Goal: Transaction & Acquisition: Purchase product/service

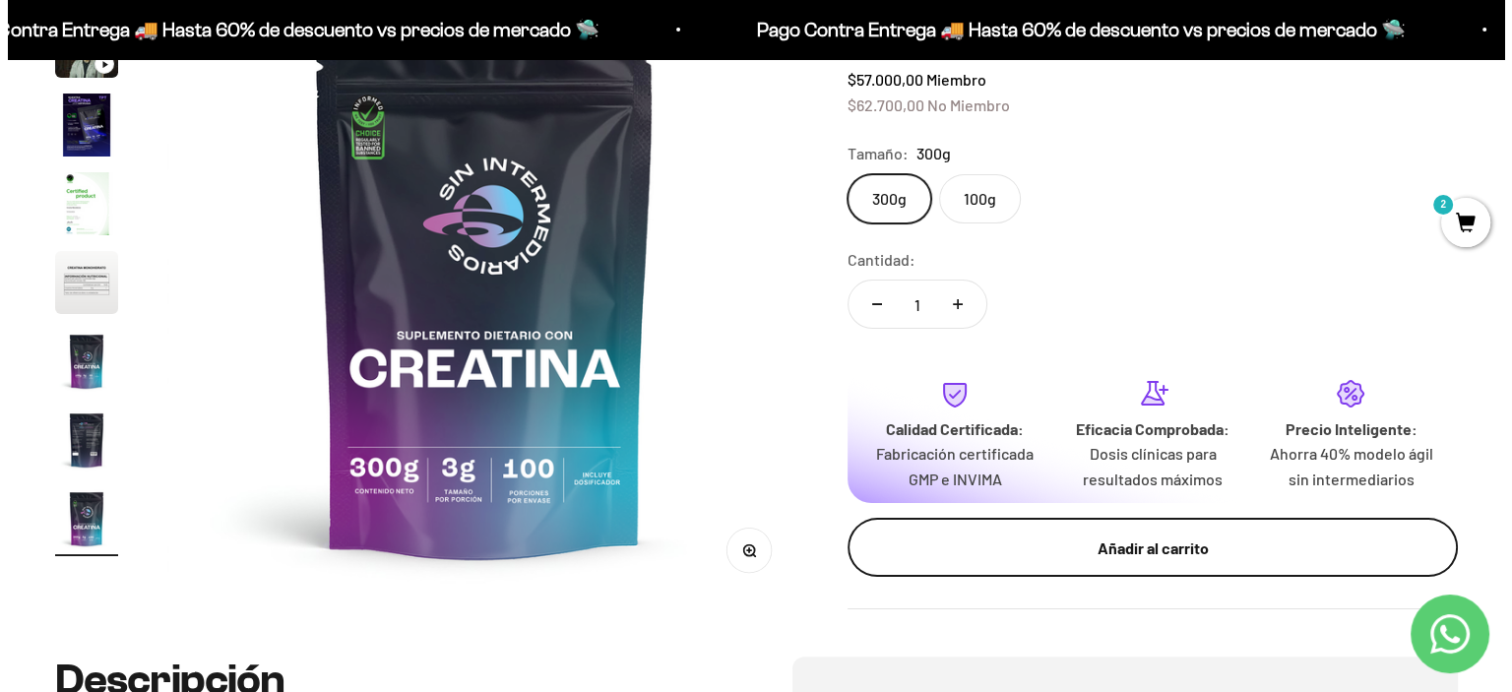
scroll to position [295, 0]
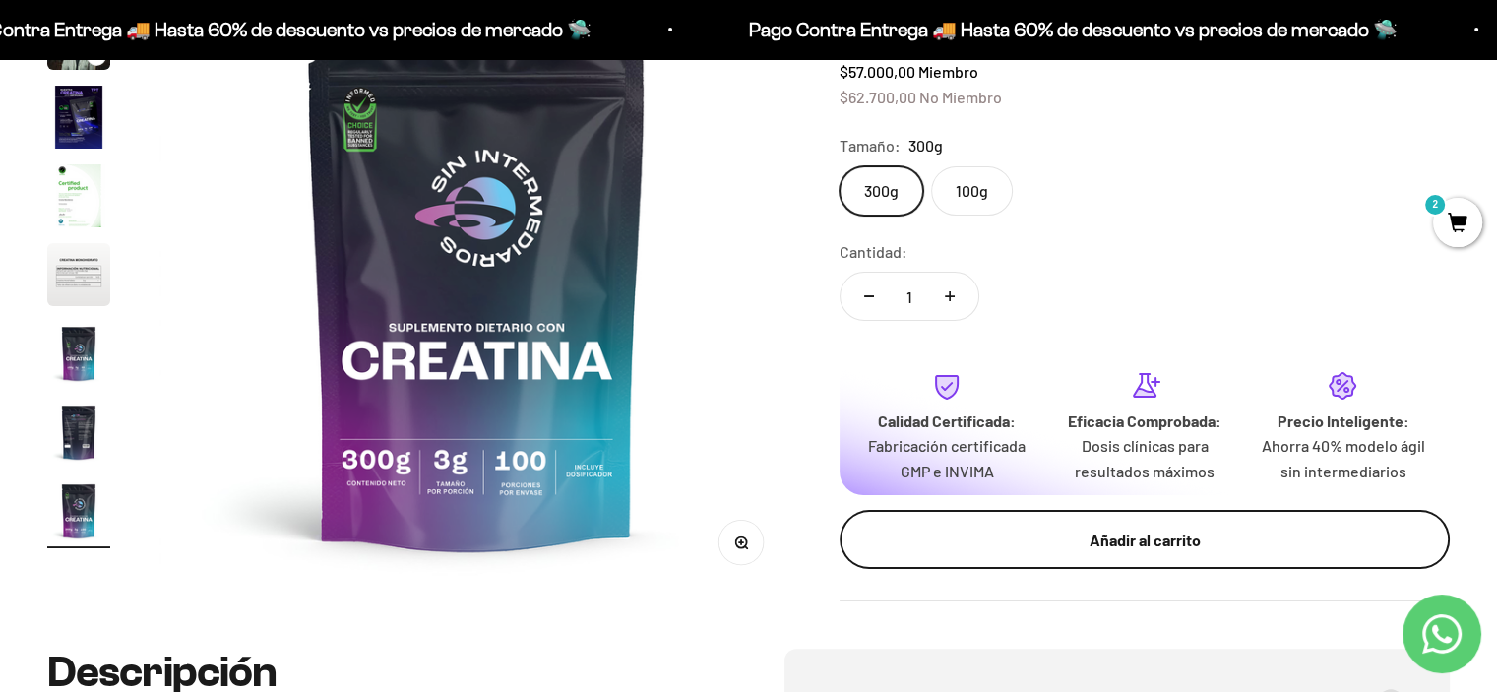
click at [964, 554] on button "Añadir al carrito" at bounding box center [1145, 539] width 610 height 59
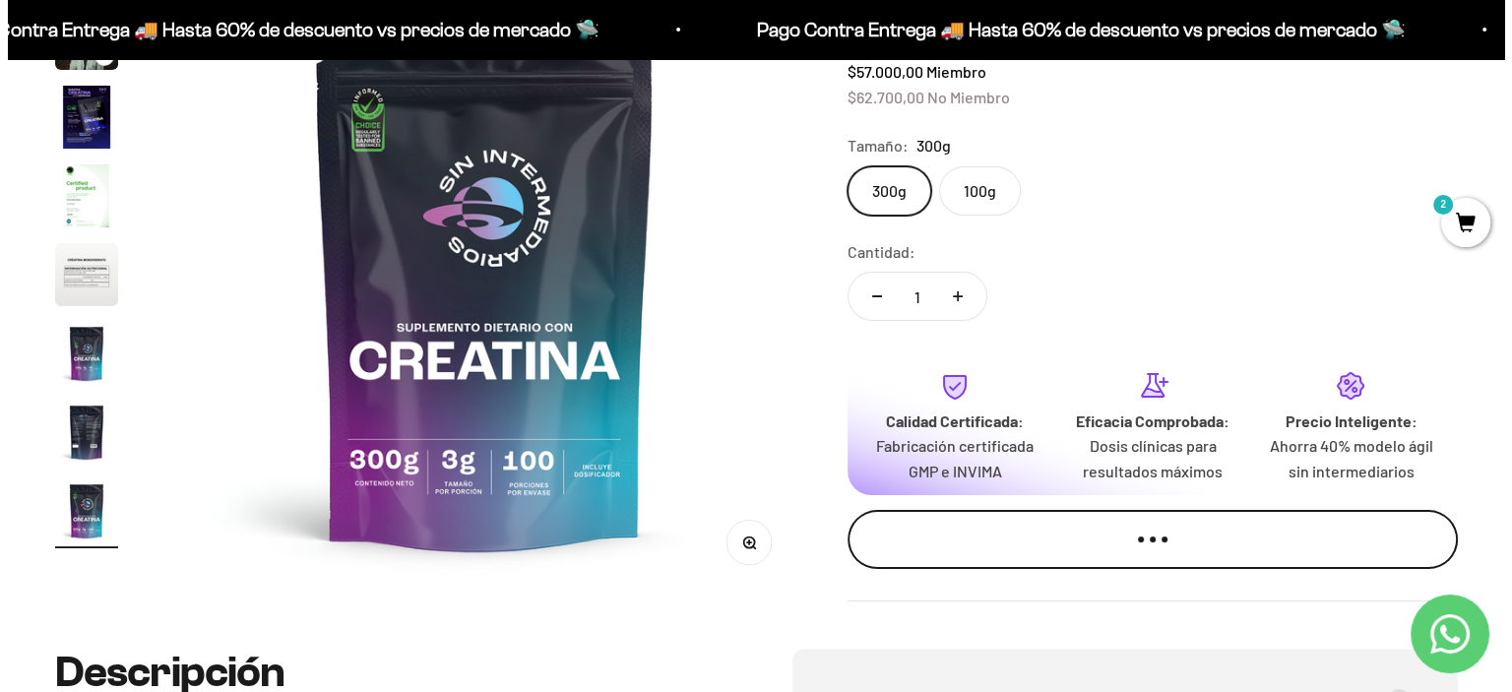
scroll to position [0, 5336]
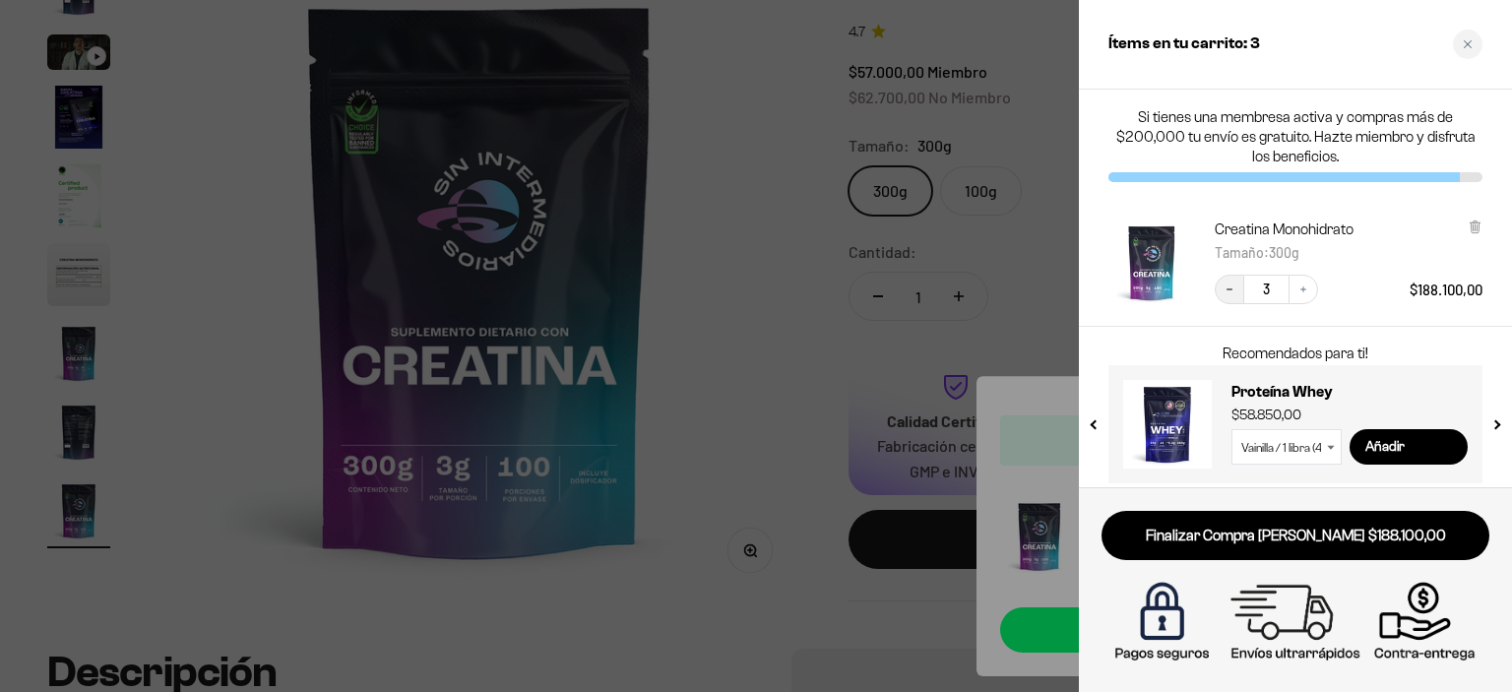
click at [1228, 293] on icon "Decrease quantity" at bounding box center [1230, 290] width 12 height 12
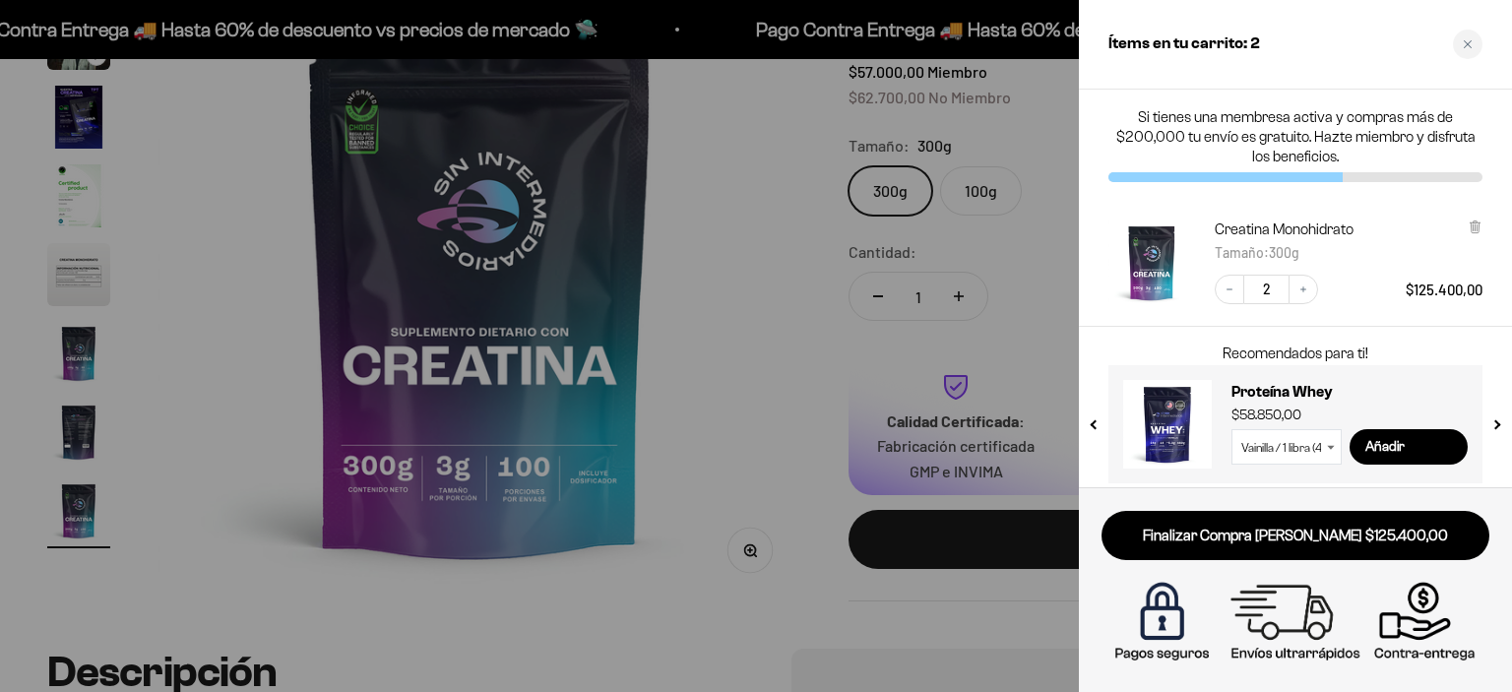
scroll to position [10, 0]
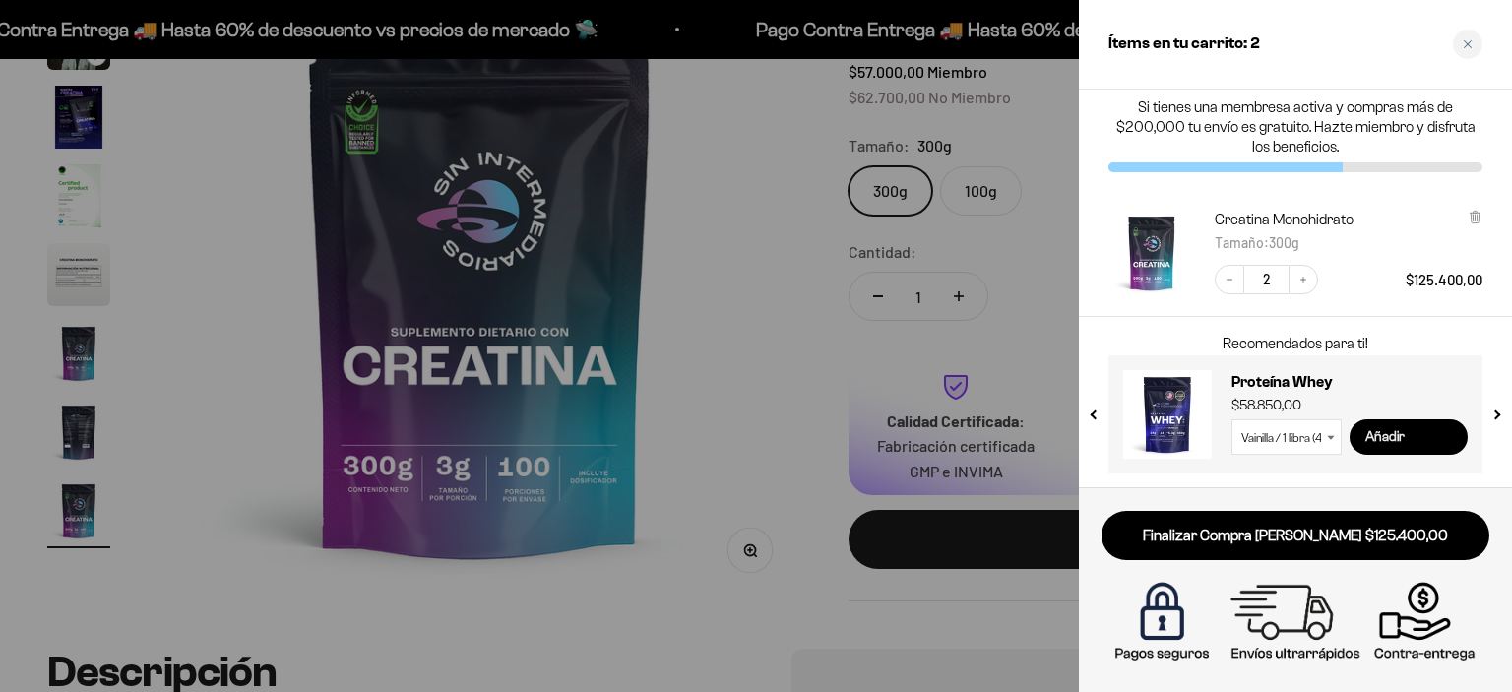
click at [1383, 435] on input "Añadir" at bounding box center [1409, 436] width 118 height 35
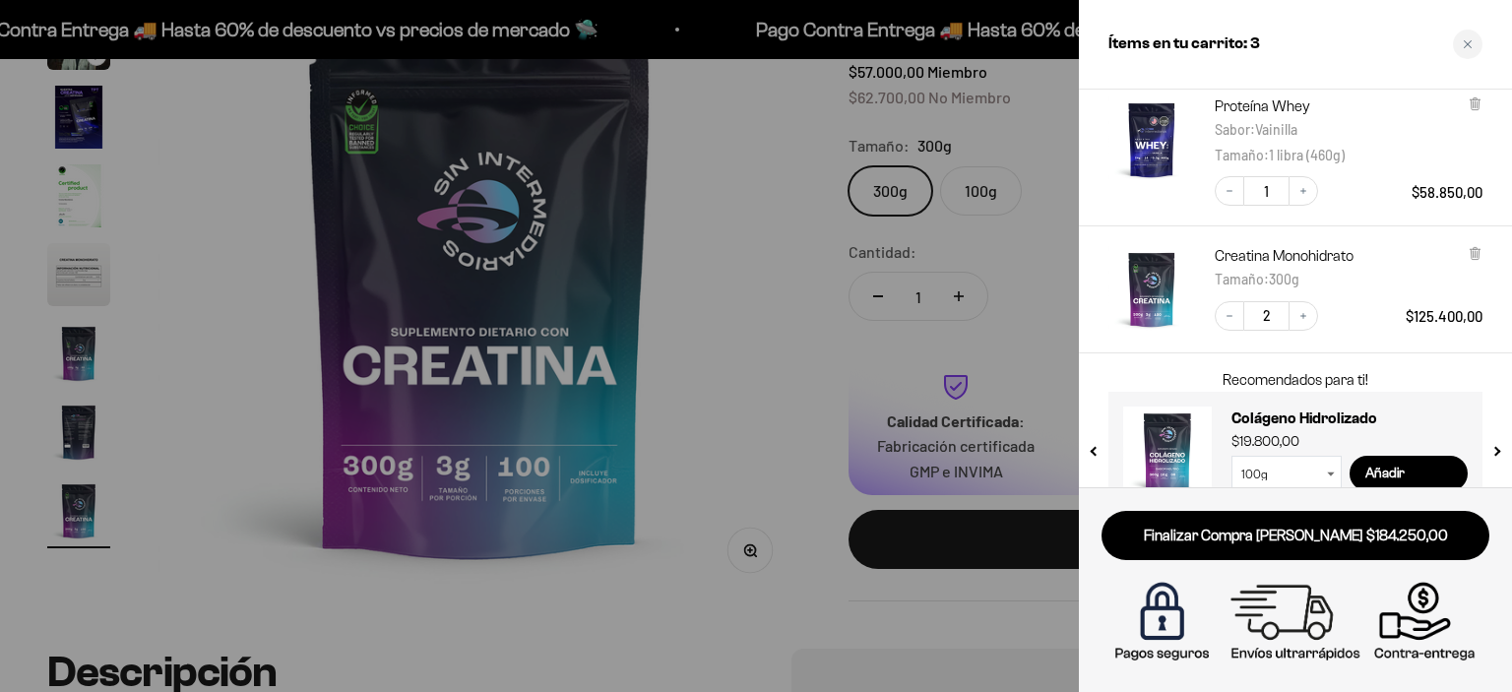
scroll to position [61, 0]
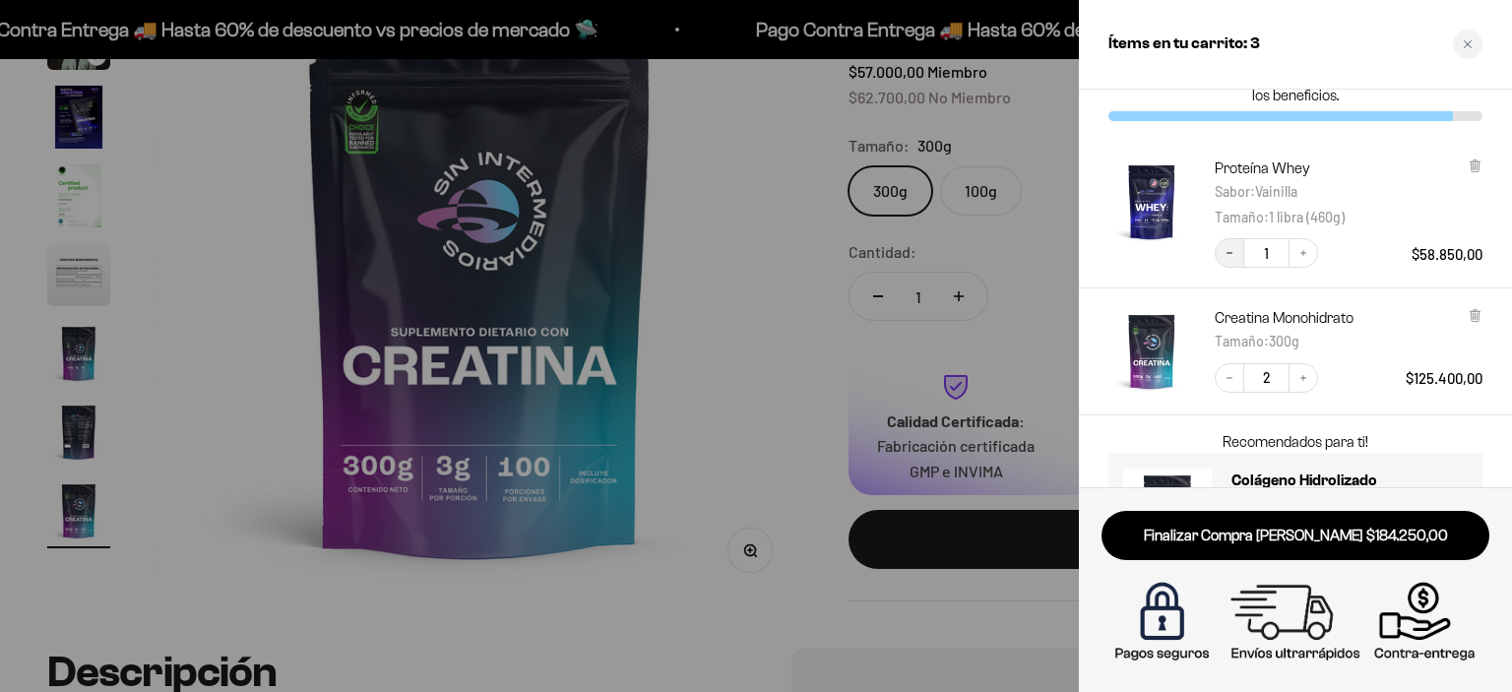
click at [1233, 243] on button "Decrease quantity" at bounding box center [1230, 253] width 30 height 30
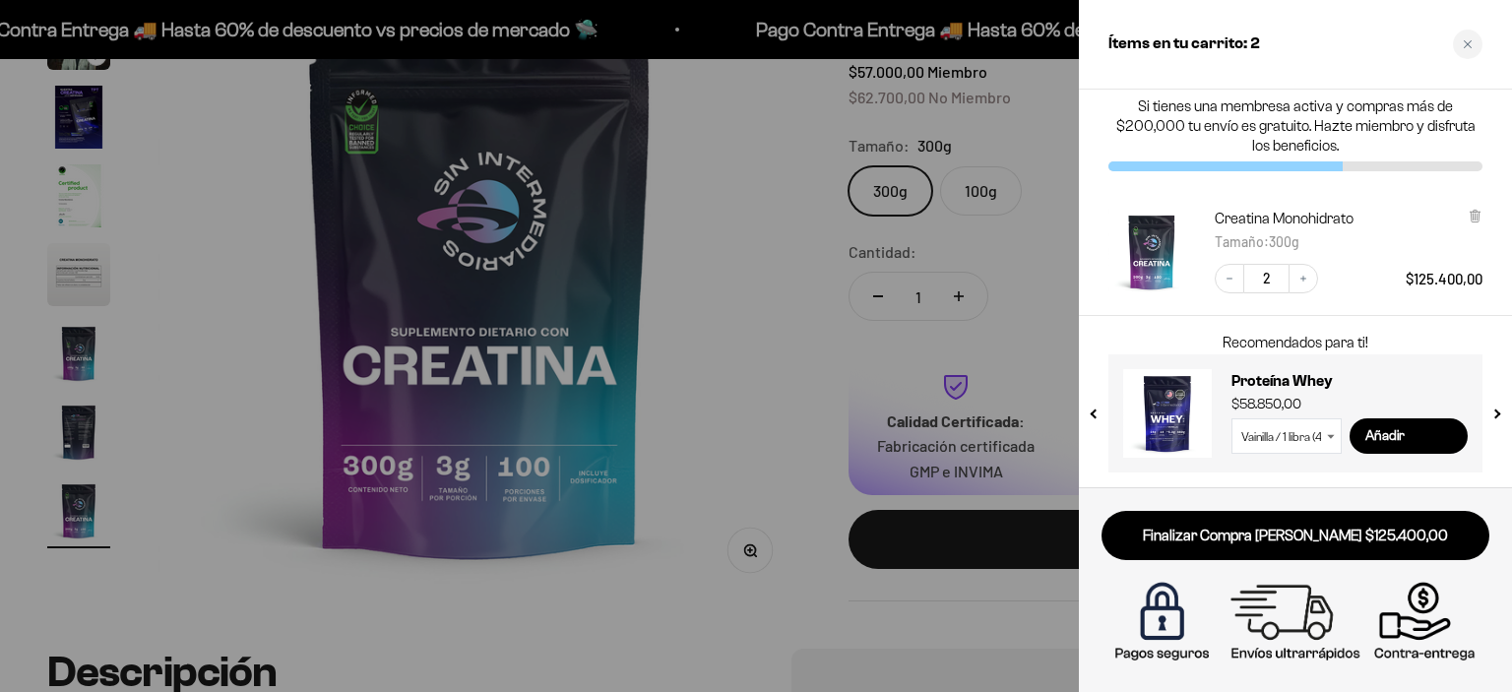
scroll to position [11, 0]
click at [1222, 269] on button "Decrease quantity" at bounding box center [1230, 279] width 30 height 30
click at [1424, 433] on input "Añadir" at bounding box center [1409, 435] width 118 height 35
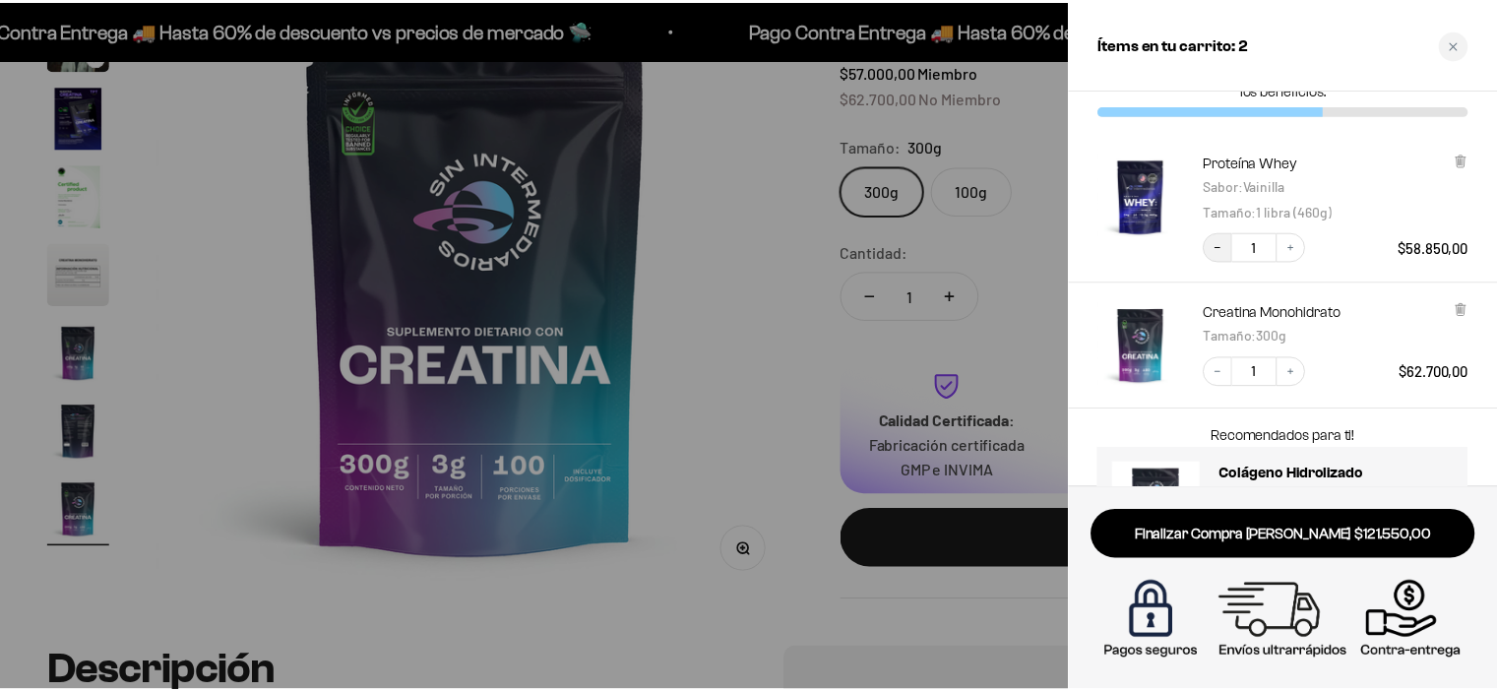
scroll to position [61, 0]
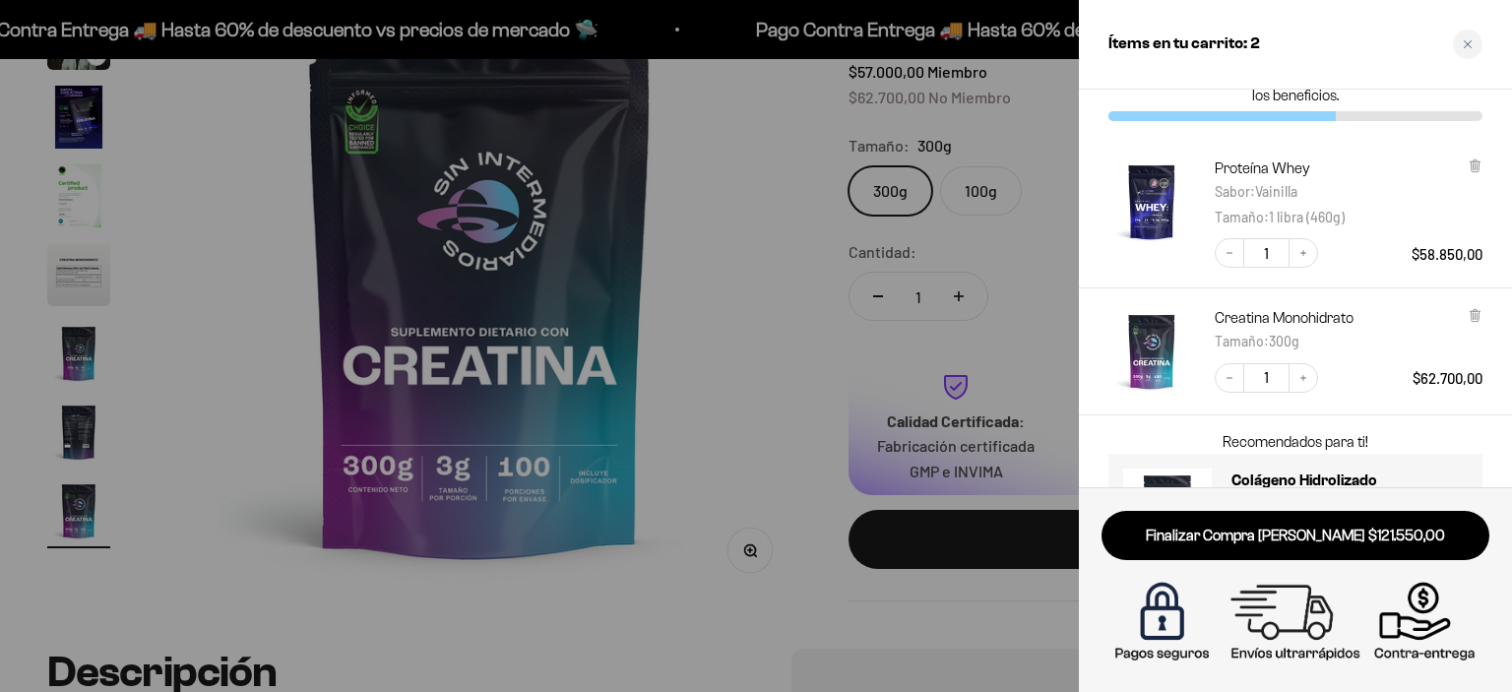
click at [689, 284] on div at bounding box center [756, 346] width 1512 height 692
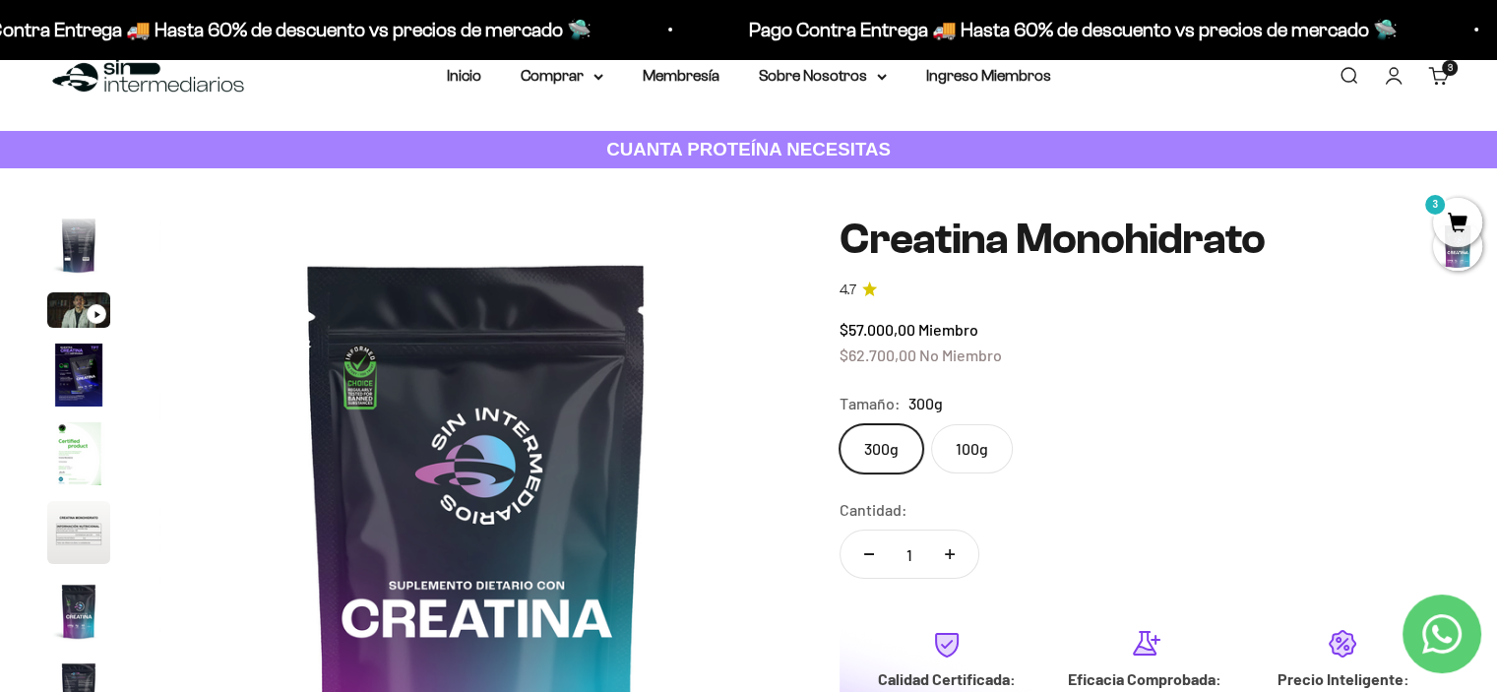
scroll to position [0, 0]
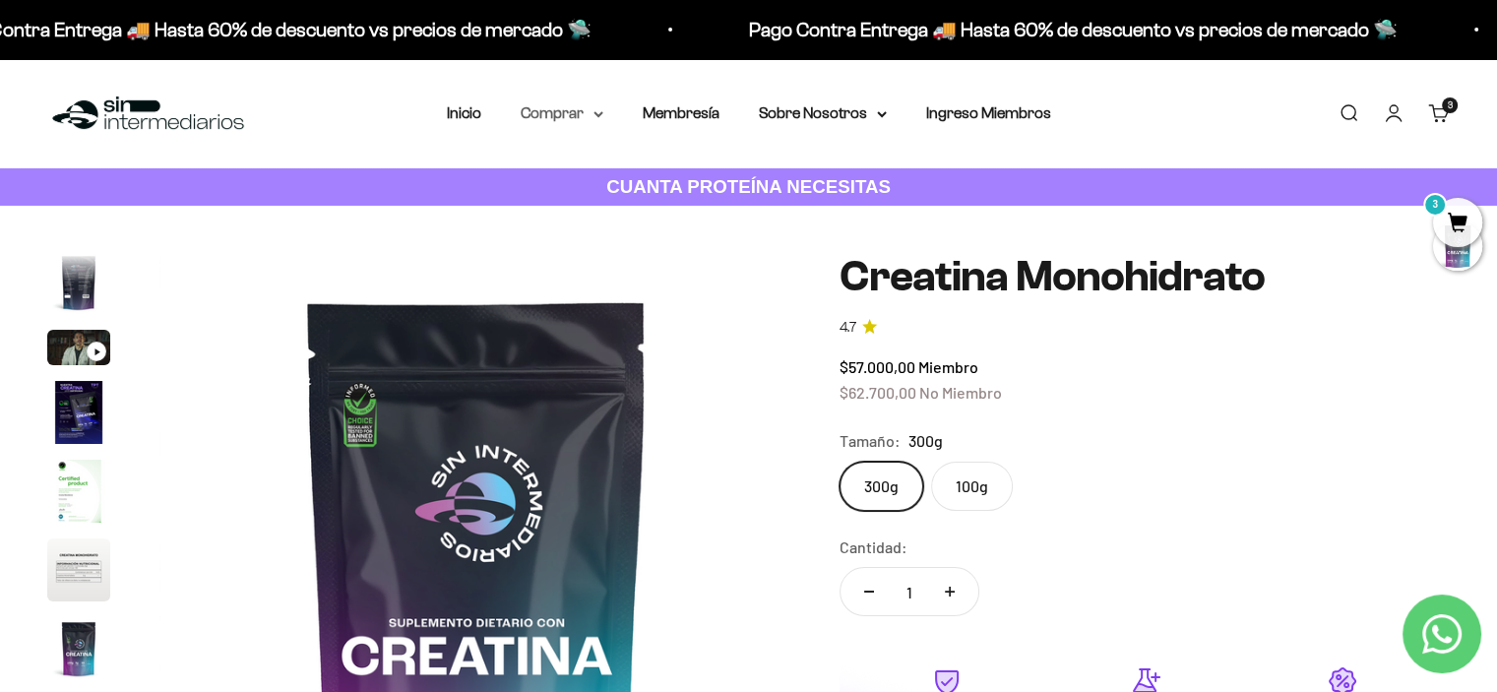
click at [580, 109] on summary "Comprar" at bounding box center [562, 113] width 83 height 26
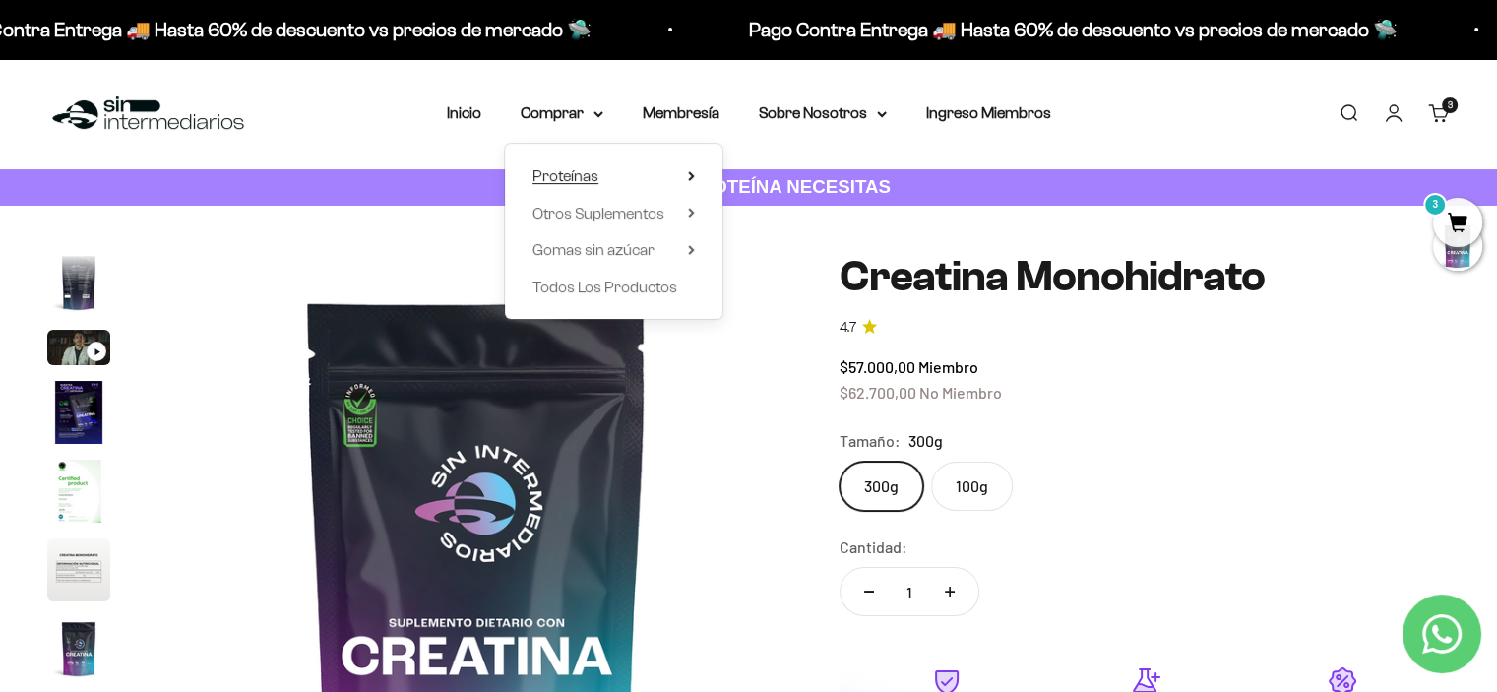
click at [581, 167] on span "Proteínas" at bounding box center [566, 175] width 66 height 17
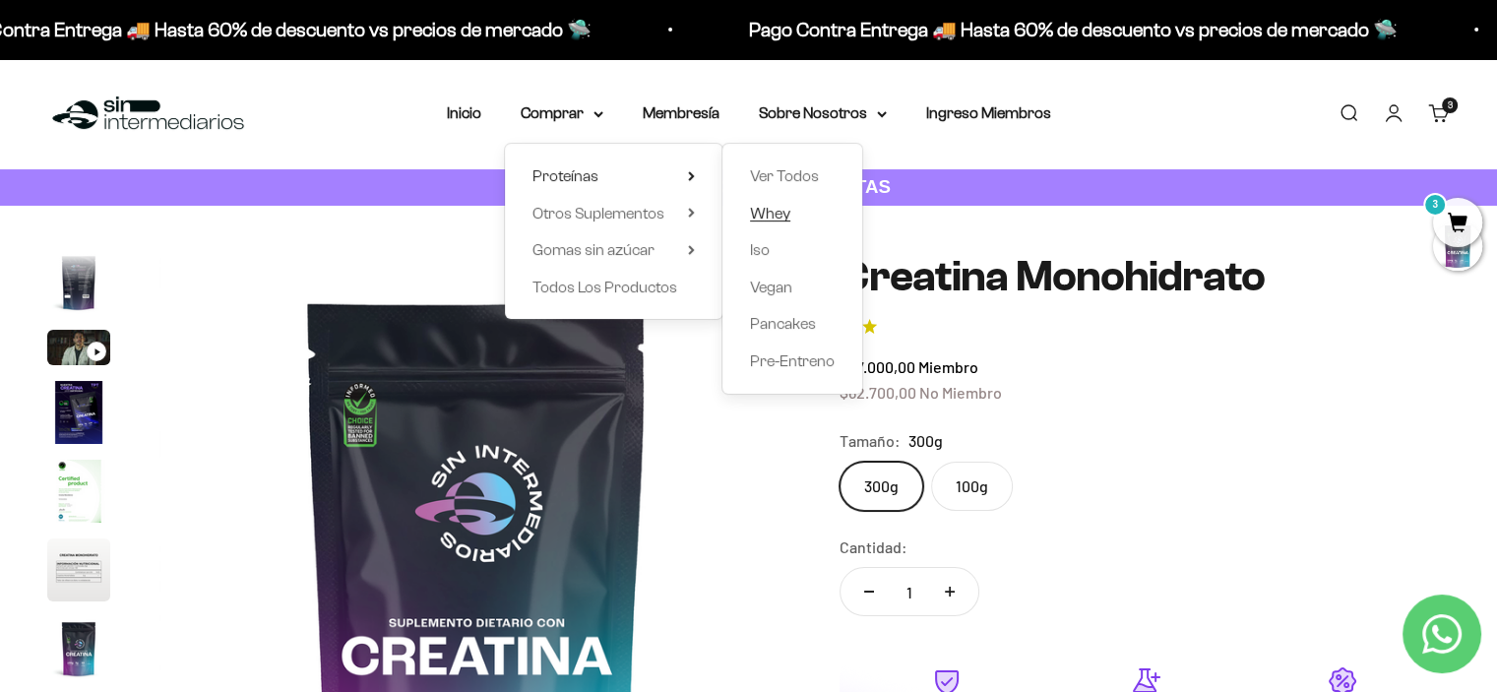
click at [787, 215] on span "Whey" at bounding box center [770, 213] width 40 height 17
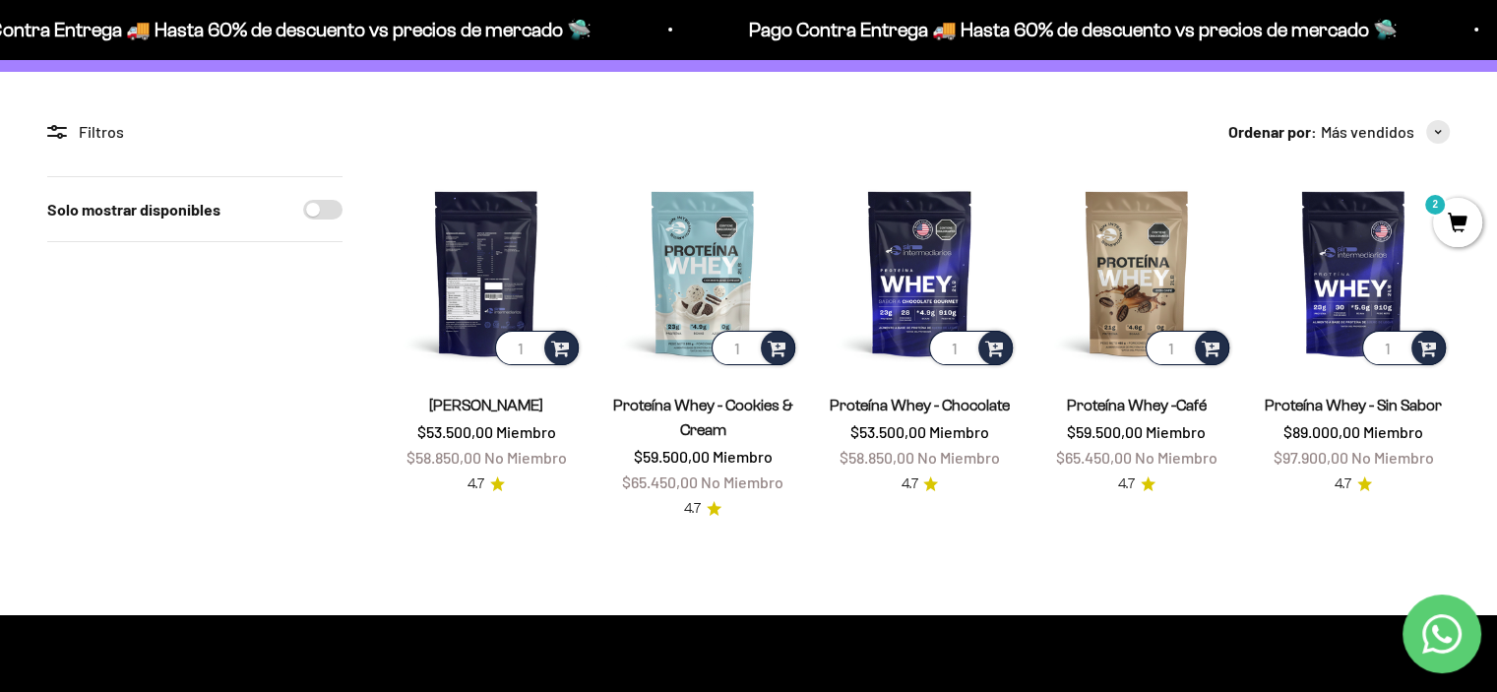
scroll to position [98, 0]
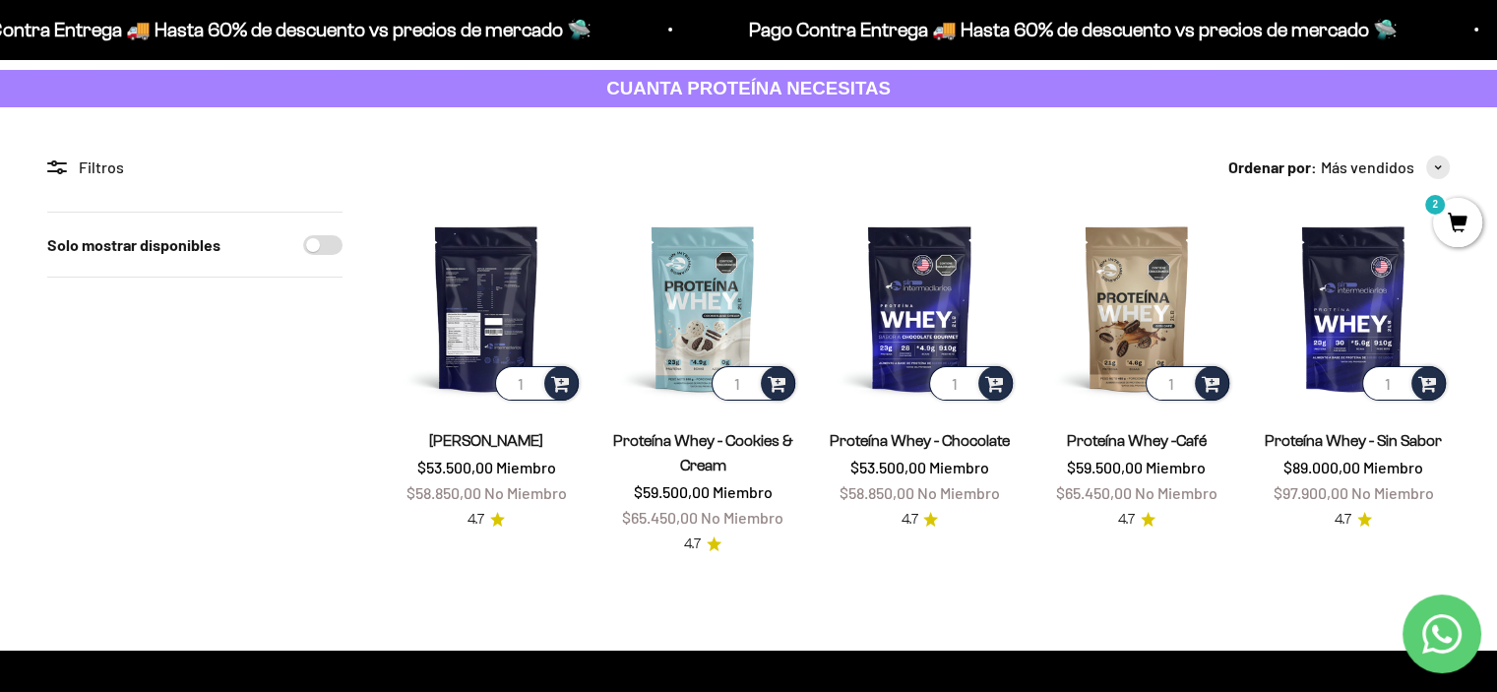
click at [462, 239] on img at bounding box center [486, 308] width 193 height 193
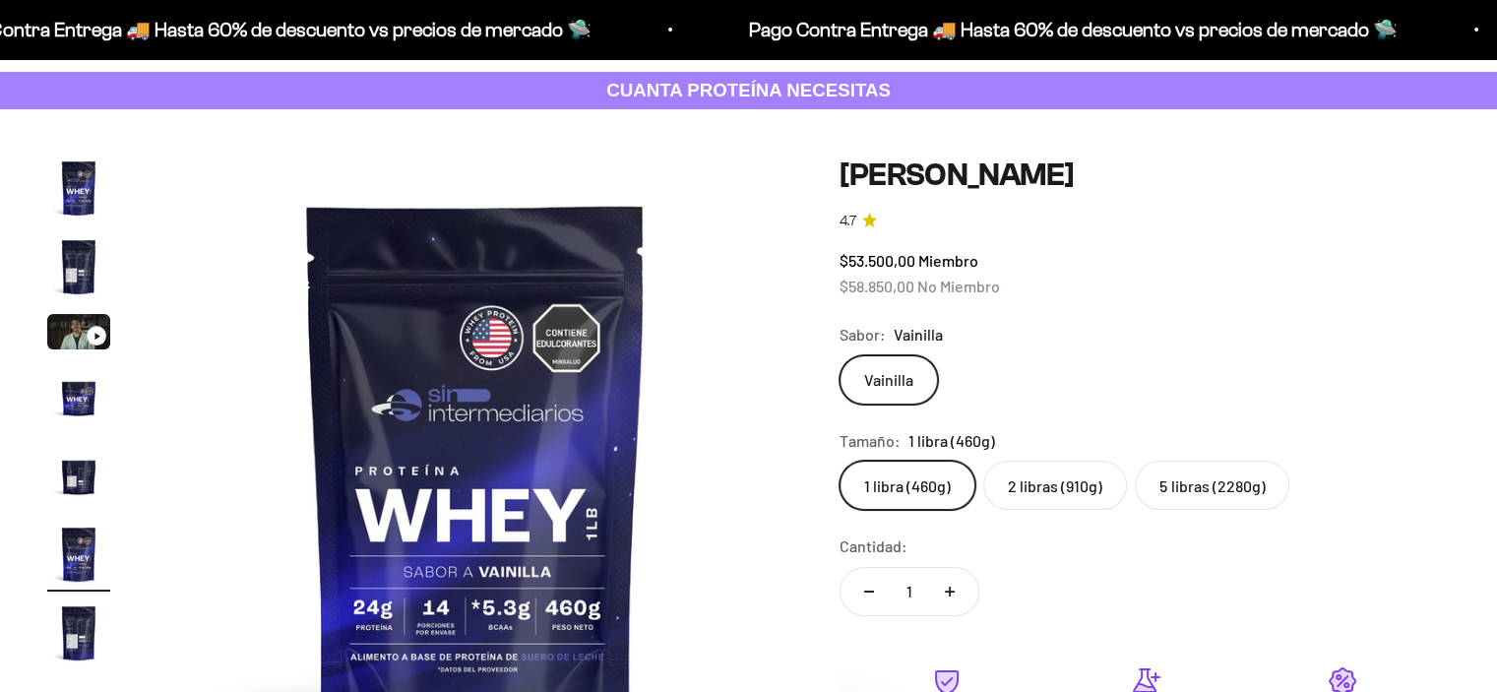
scroll to position [98, 0]
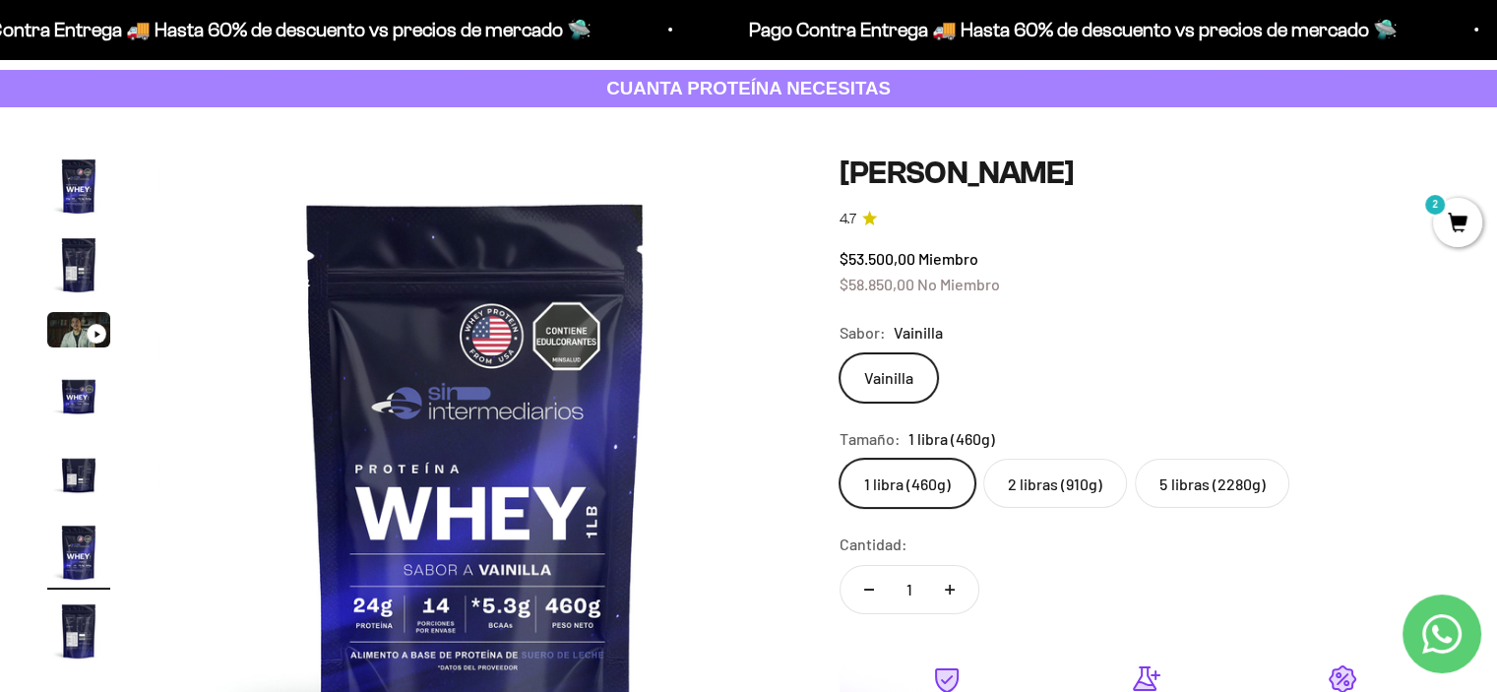
click at [1176, 479] on label "5 libras (2280g)" at bounding box center [1212, 483] width 155 height 49
click at [840, 459] on input "5 libras (2280g)" at bounding box center [839, 458] width 1 height 1
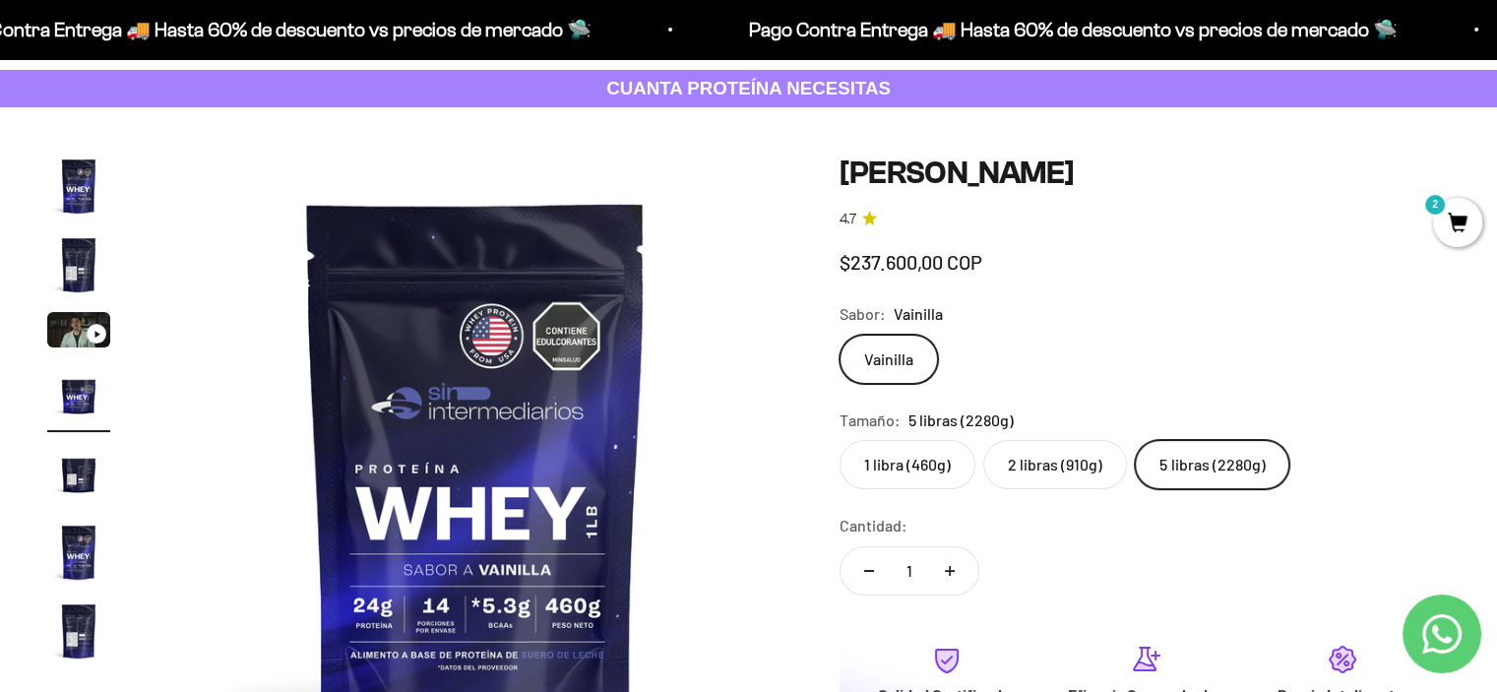
scroll to position [0, 1977]
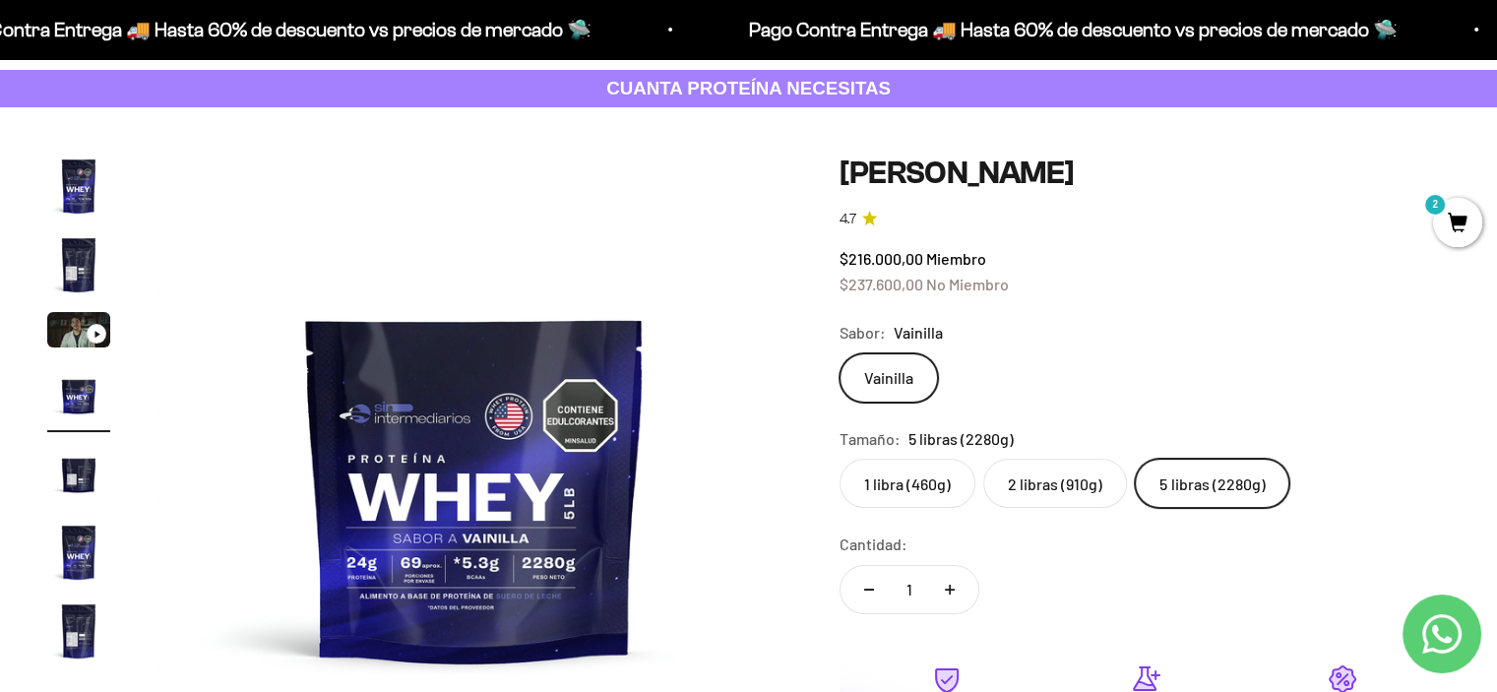
click at [1043, 475] on label "2 libras (910g)" at bounding box center [1055, 483] width 144 height 49
click at [840, 459] on input "2 libras (910g)" at bounding box center [839, 458] width 1 height 1
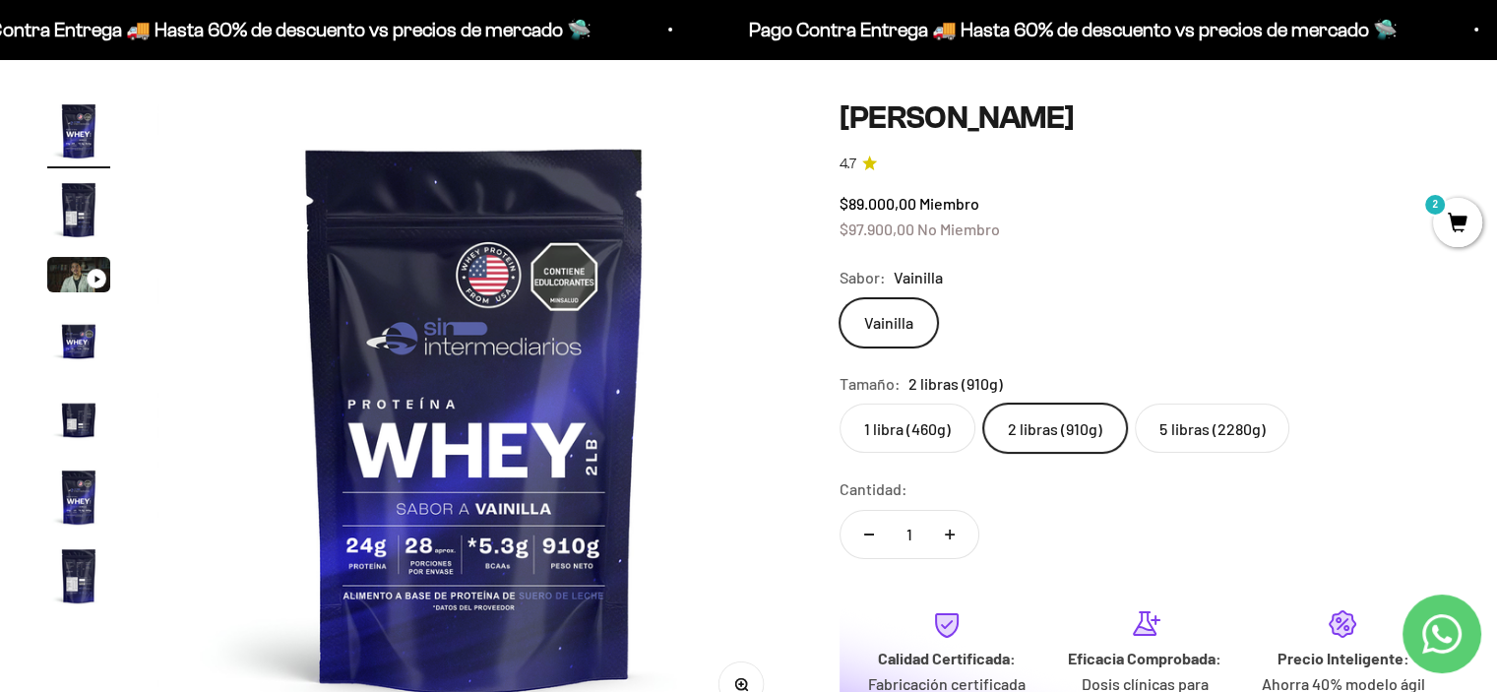
scroll to position [98, 0]
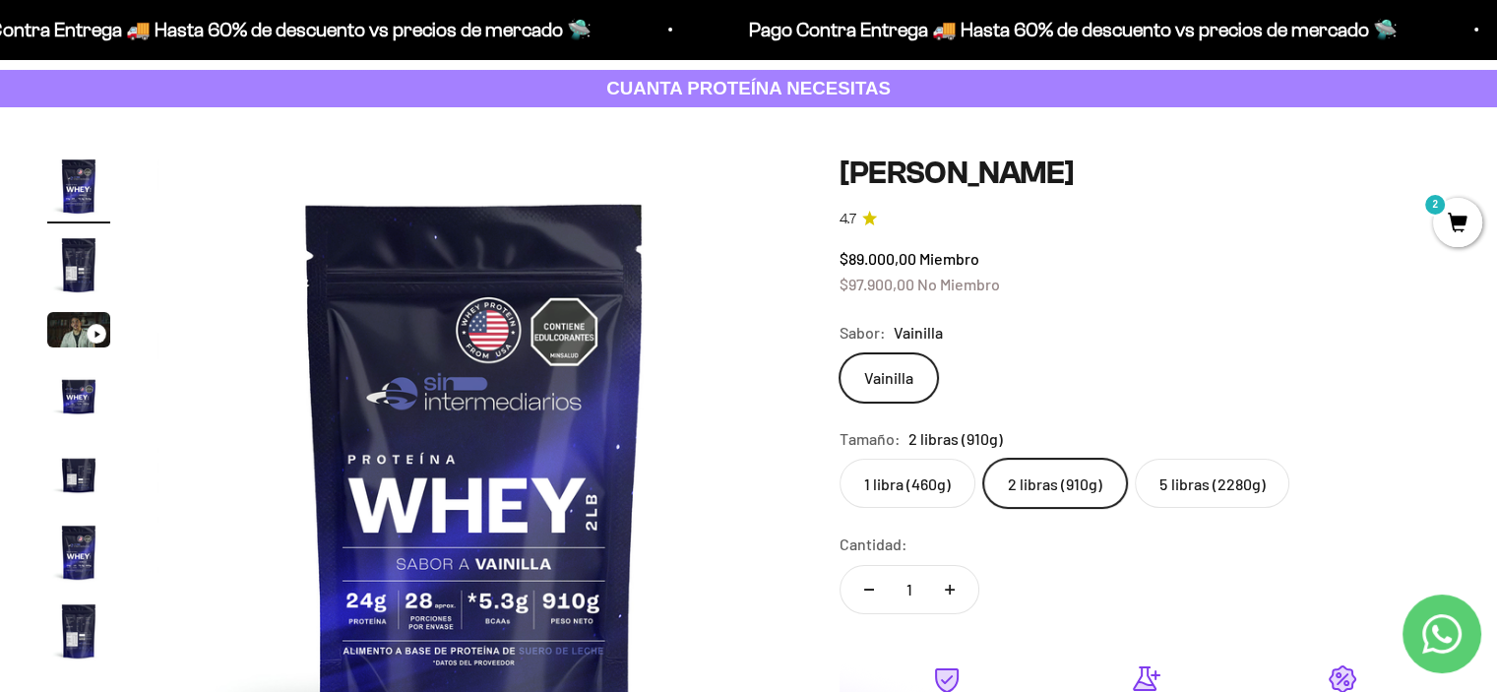
click at [924, 483] on label "1 libra (460g)" at bounding box center [908, 483] width 136 height 49
click at [840, 459] on input "1 libra (460g)" at bounding box center [839, 458] width 1 height 1
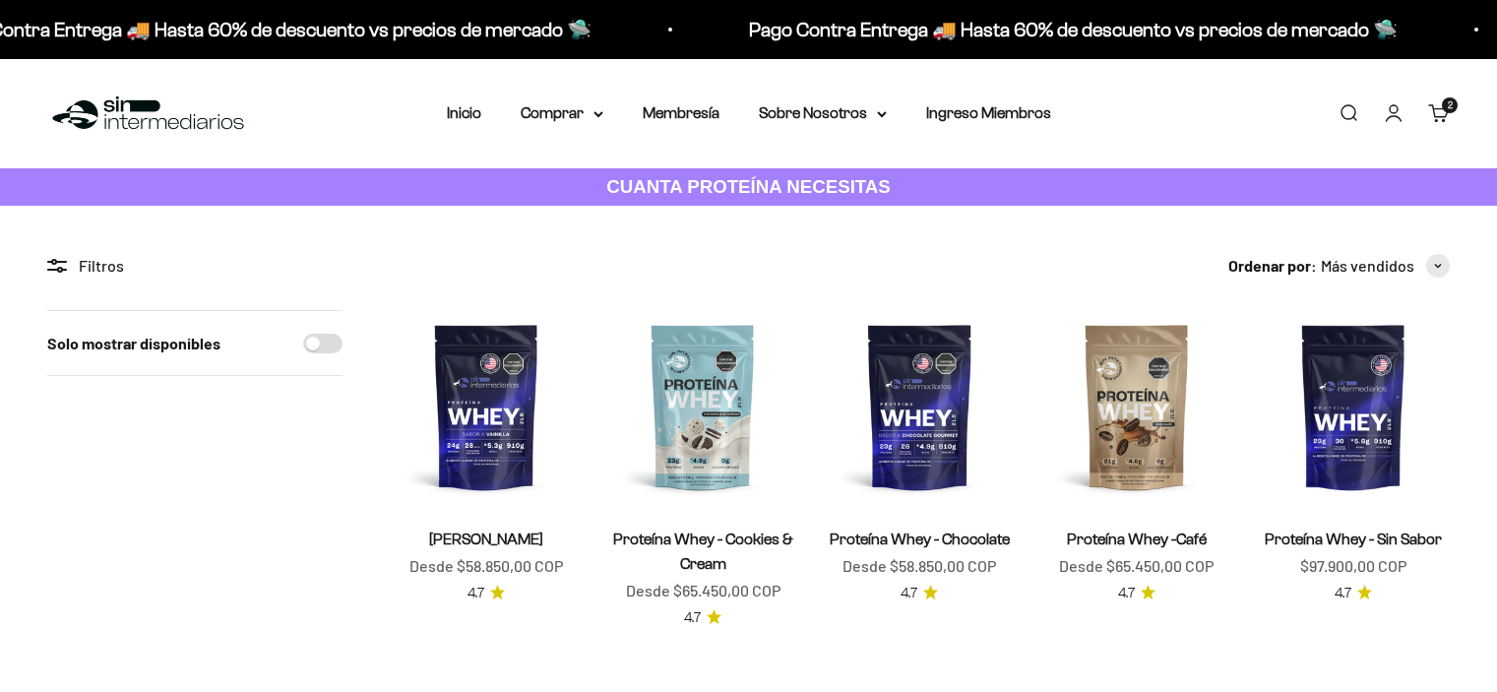
scroll to position [98, 0]
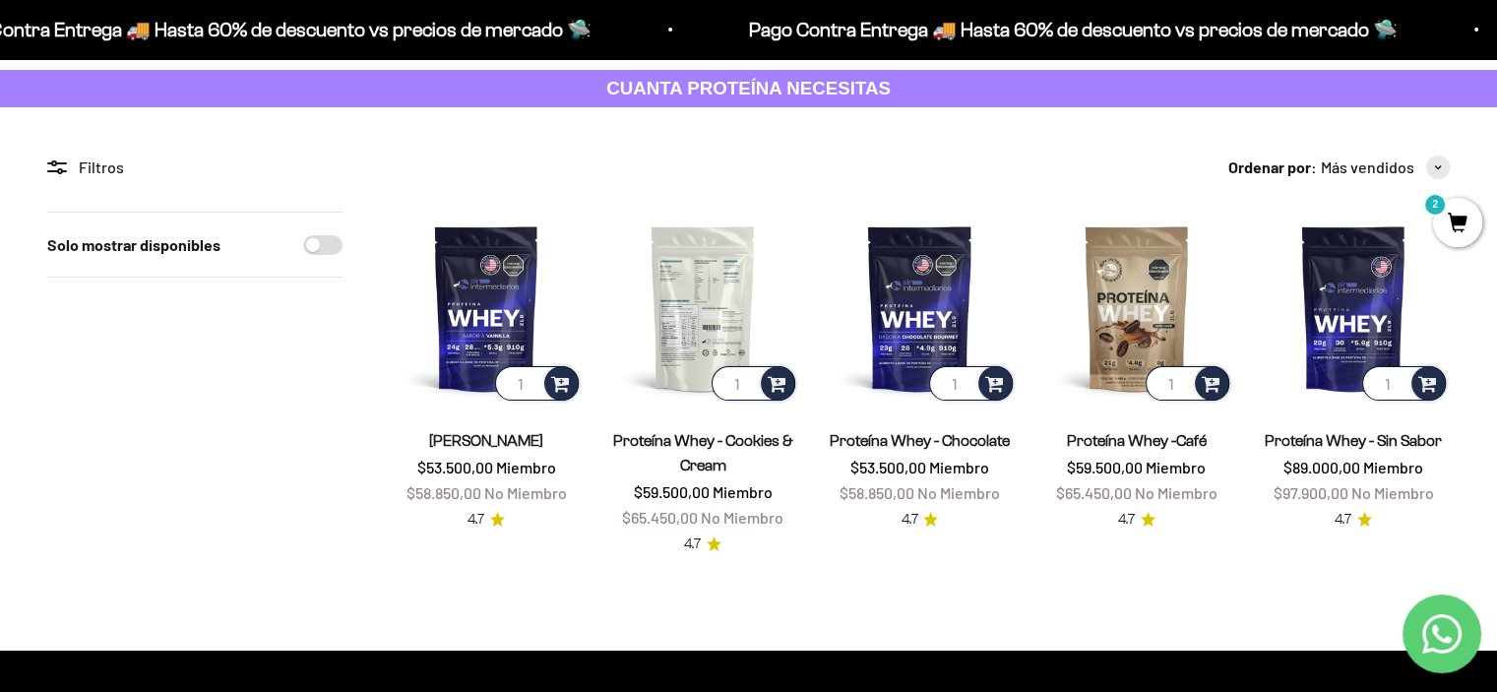
click at [710, 296] on img at bounding box center [702, 308] width 193 height 193
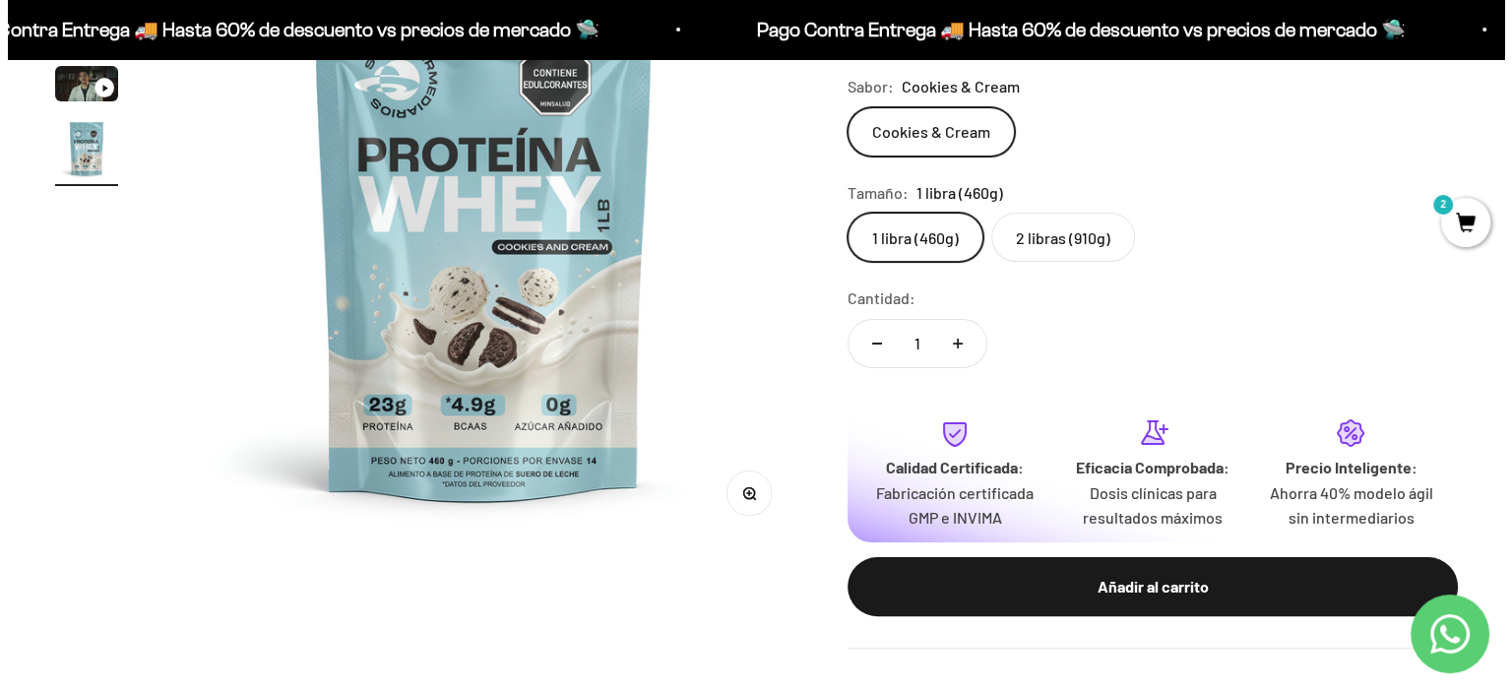
scroll to position [394, 0]
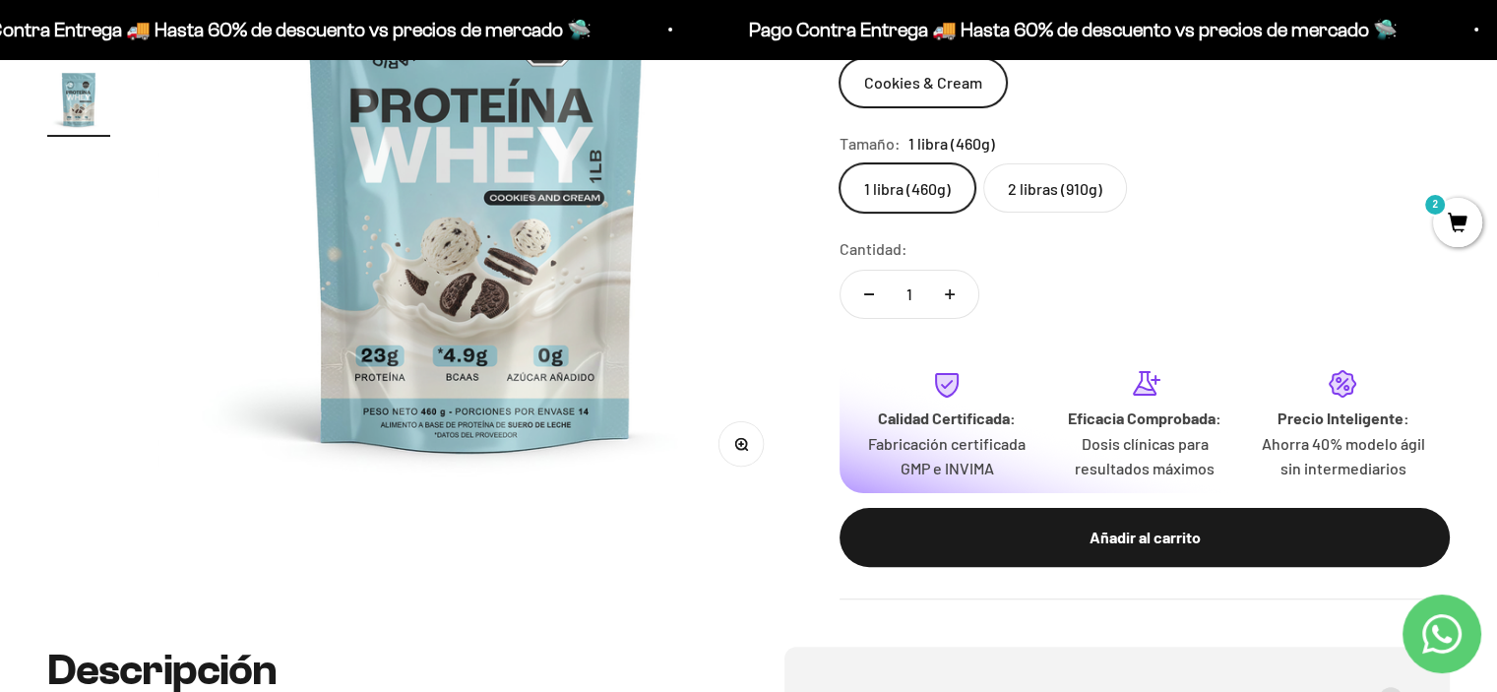
click at [1158, 542] on div "Añadir al carrito" at bounding box center [1145, 538] width 532 height 26
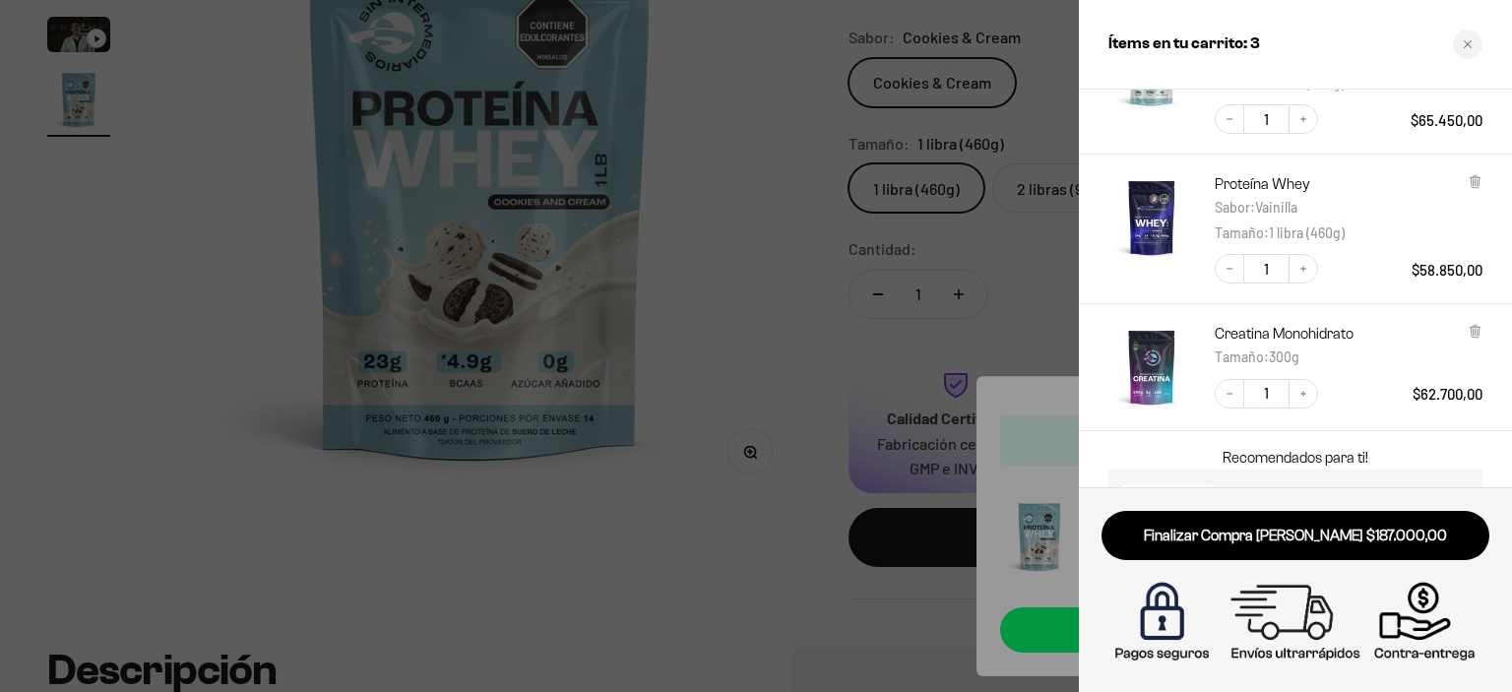
scroll to position [197, 0]
click at [1232, 269] on icon "Decrease quantity" at bounding box center [1230, 267] width 12 height 12
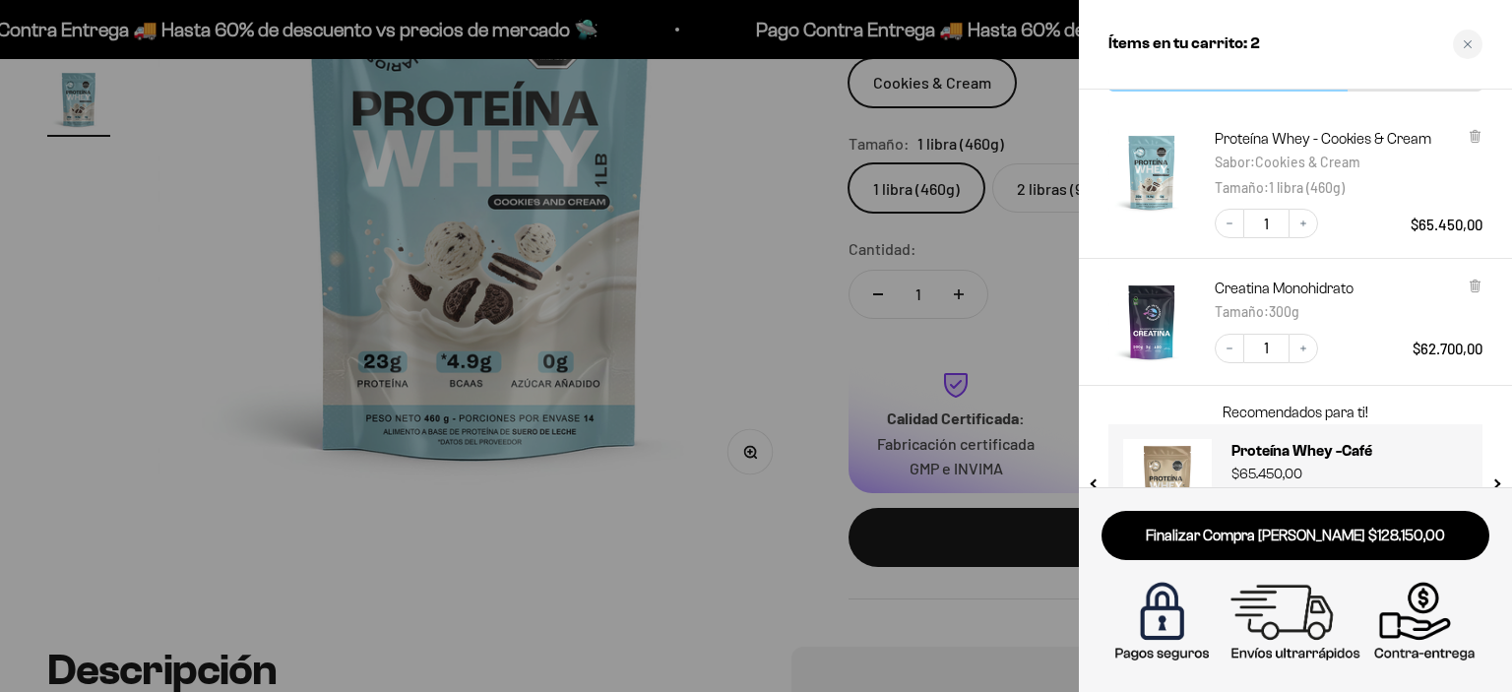
scroll to position [98, 0]
